Goal: Information Seeking & Learning: Learn about a topic

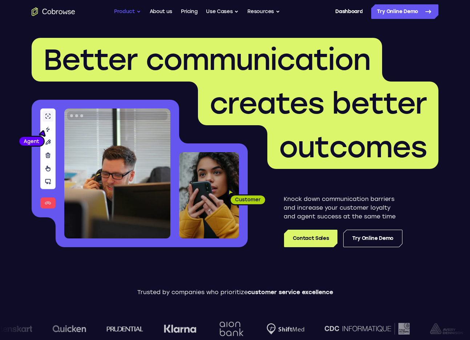
click at [126, 8] on button "Product" at bounding box center [127, 11] width 27 height 15
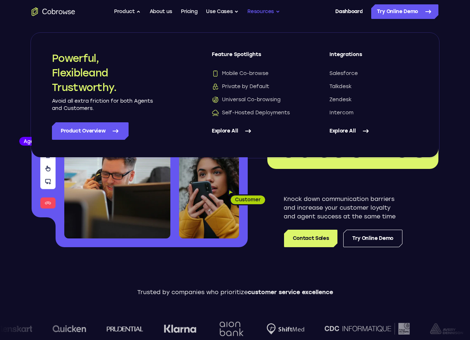
click at [262, 15] on button "Resources" at bounding box center [264, 11] width 33 height 15
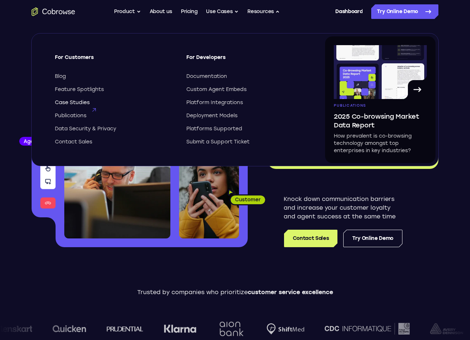
click at [71, 101] on span "Case Studies" at bounding box center [72, 102] width 35 height 7
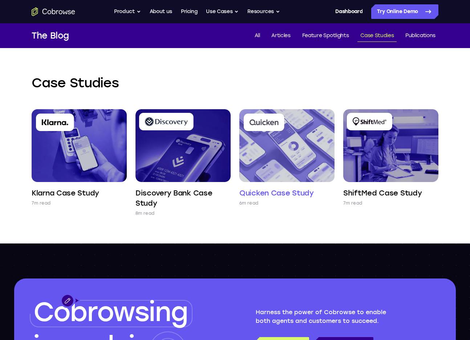
click at [275, 148] on img at bounding box center [287, 145] width 95 height 73
